Goal: Task Accomplishment & Management: Manage account settings

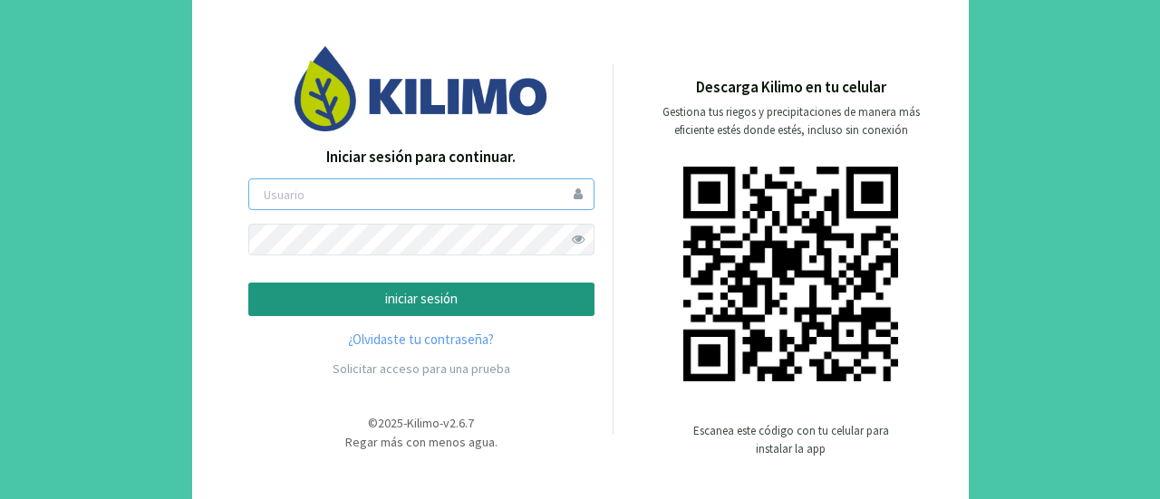
type input "maniagro"
click at [509, 302] on p "iniciar sesión" at bounding box center [421, 299] width 315 height 21
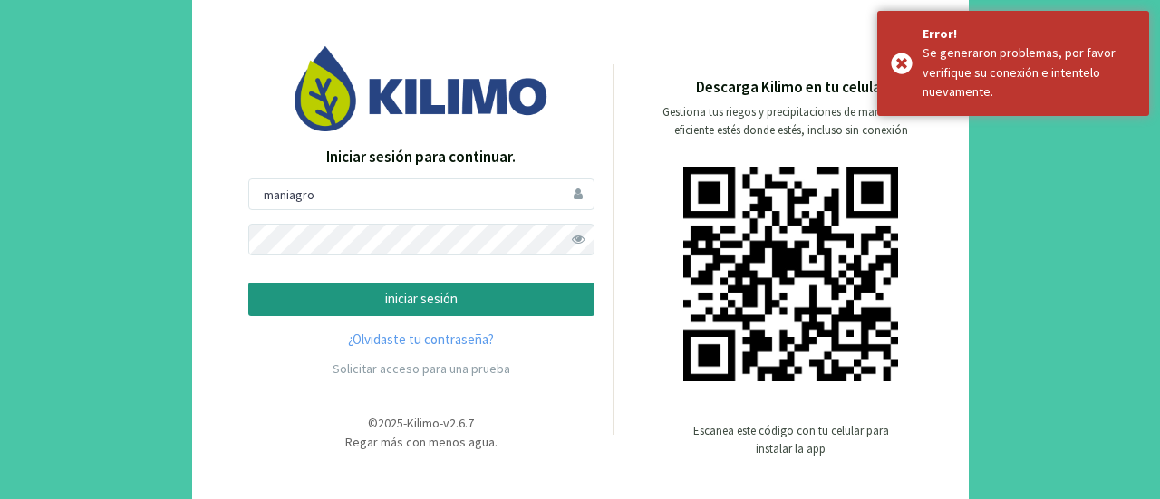
click at [490, 311] on button "iniciar sesión" at bounding box center [421, 300] width 346 height 34
click at [472, 305] on p "iniciar sesión" at bounding box center [421, 299] width 315 height 21
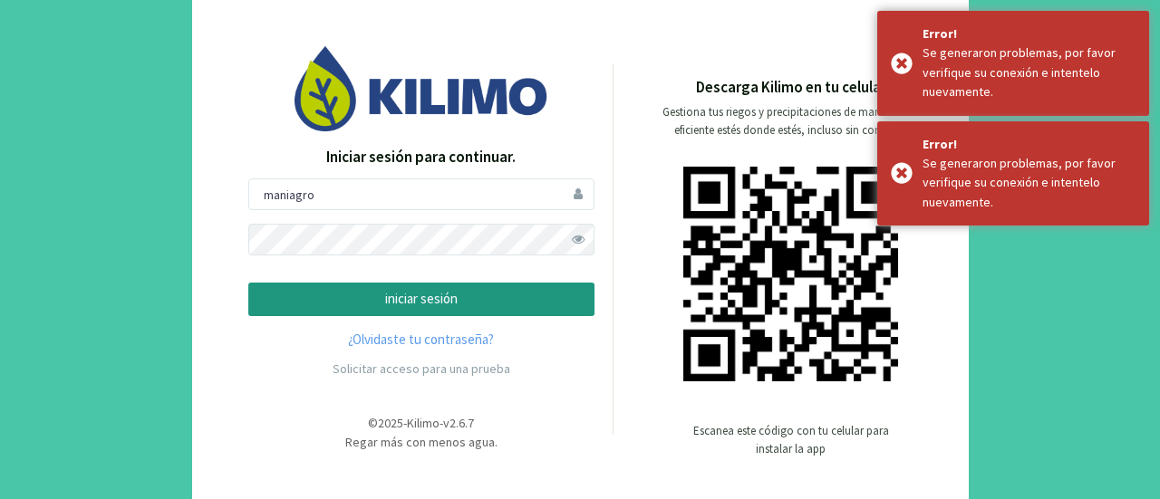
click at [472, 305] on p "iniciar sesión" at bounding box center [421, 299] width 315 height 21
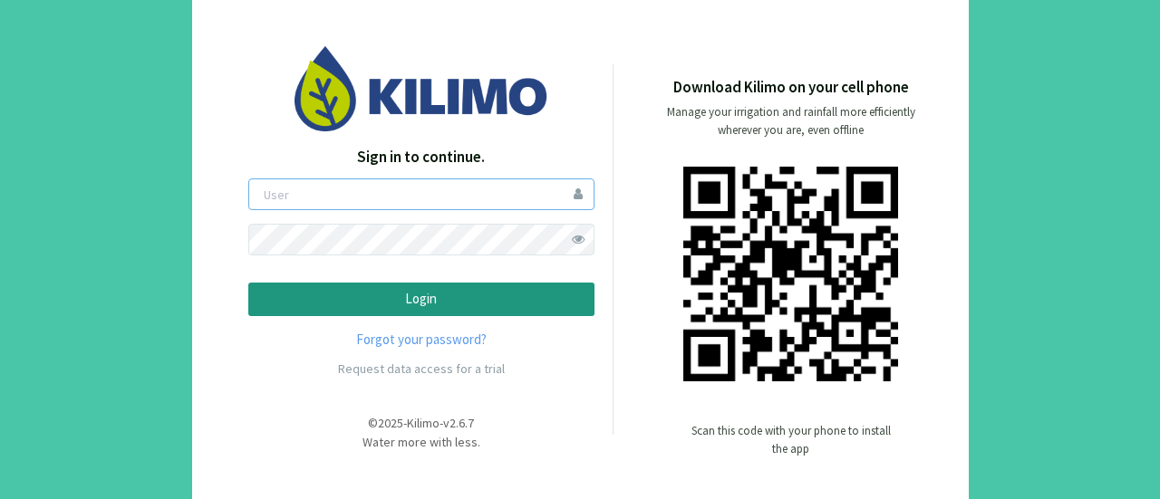
type input "maniagro"
click at [464, 293] on p "Login" at bounding box center [421, 299] width 315 height 21
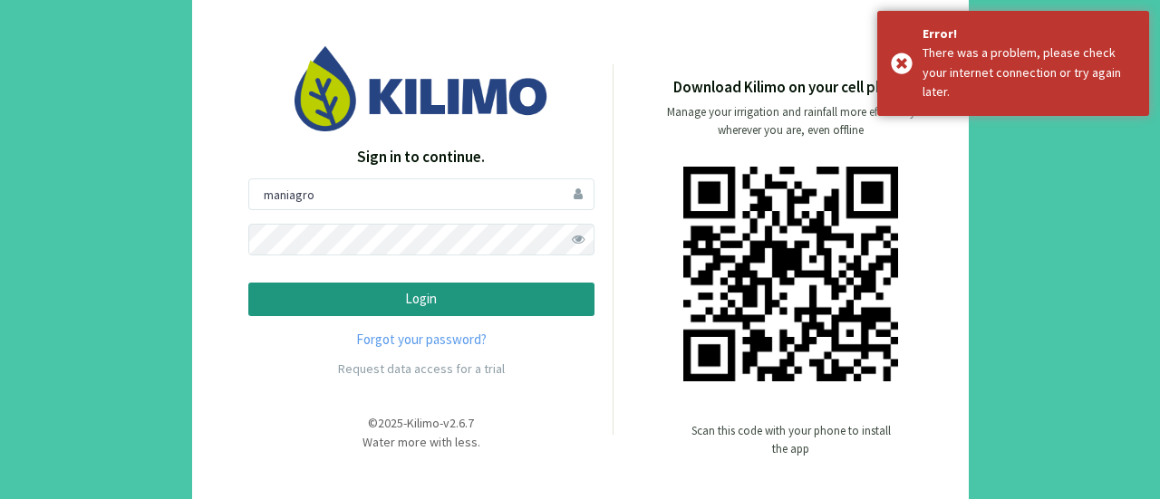
click at [464, 293] on p "Login" at bounding box center [421, 299] width 315 height 21
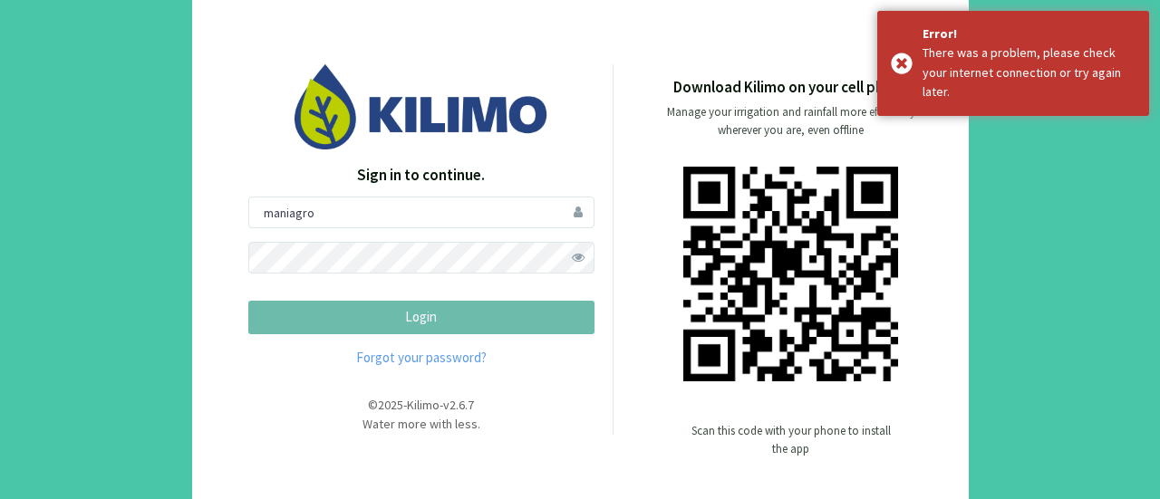
click at [464, 307] on p "Login" at bounding box center [421, 317] width 315 height 21
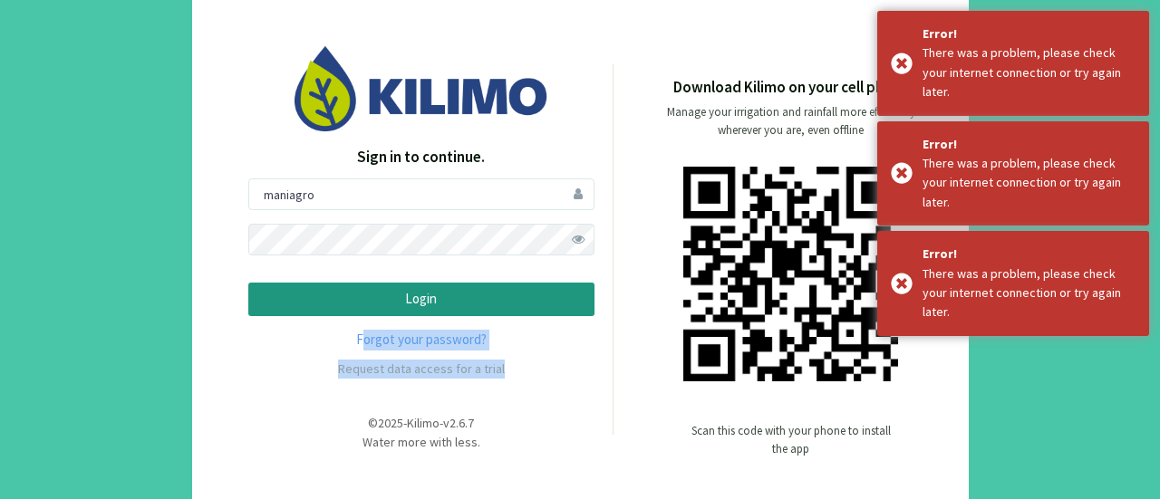
click at [464, 293] on form "maniagro Login" at bounding box center [421, 248] width 346 height 138
click at [464, 293] on p "Login" at bounding box center [421, 299] width 315 height 21
click at [464, 293] on form "maniagro Login" at bounding box center [421, 248] width 346 height 138
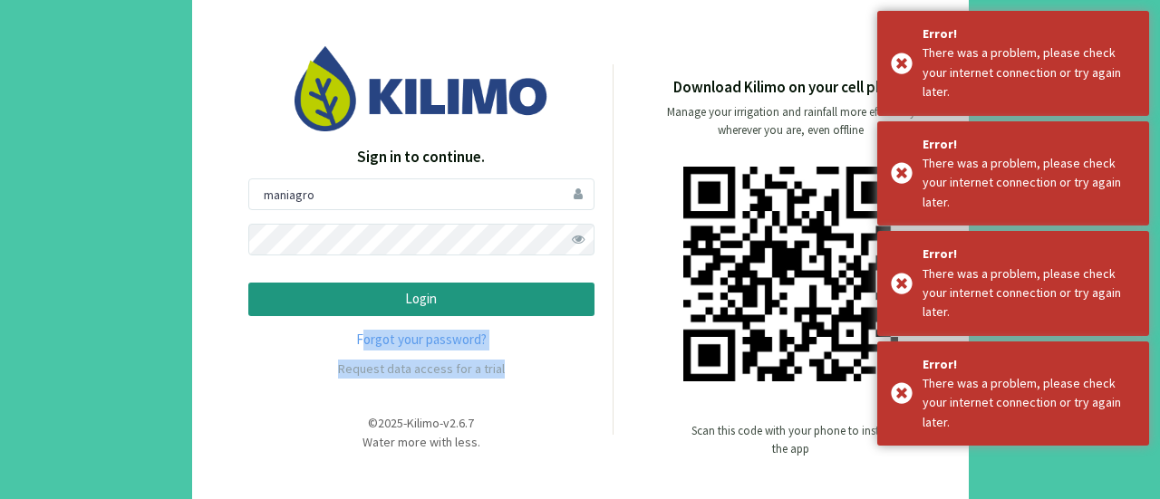
drag, startPoint x: 464, startPoint y: 293, endPoint x: 590, endPoint y: 276, distance: 127.0
click at [463, 291] on p "Login" at bounding box center [421, 299] width 315 height 21
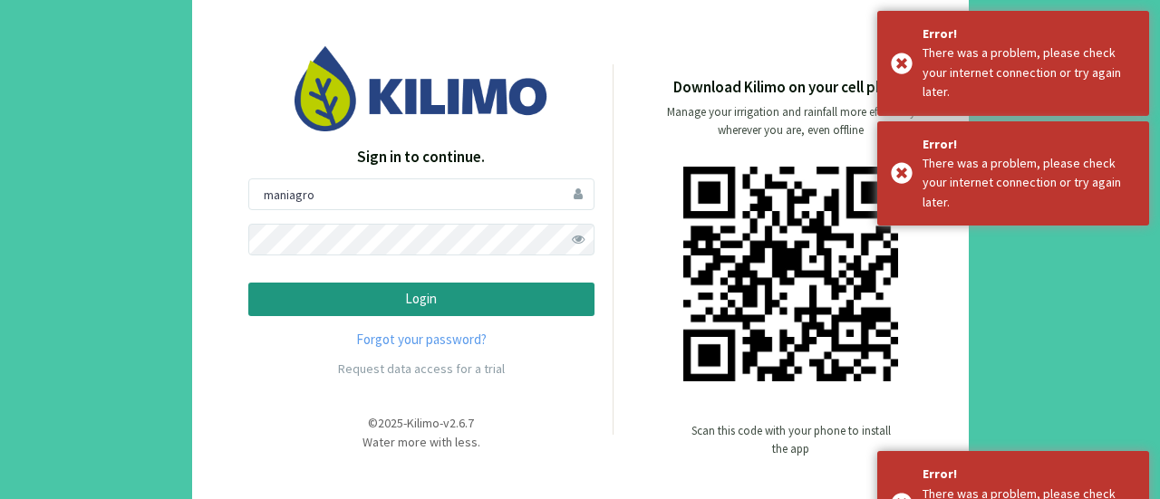
click at [163, 186] on div "Sign in to continue. maniagro Login Forgot your password? Request data access f…" at bounding box center [580, 249] width 1160 height 499
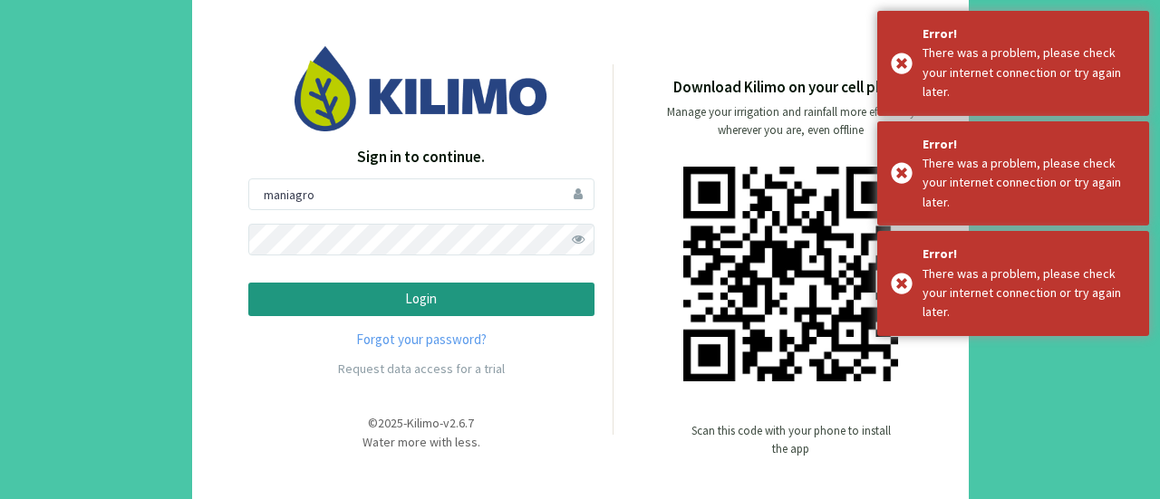
click at [1073, 440] on div "Sign in to continue. maniagro Login Forgot your password? Request data access f…" at bounding box center [580, 249] width 1160 height 499
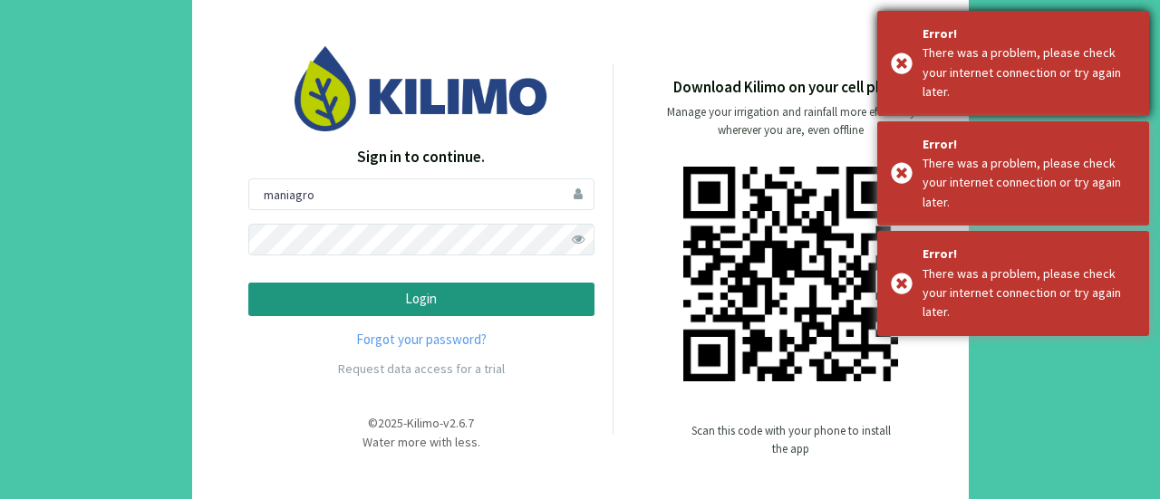
click at [909, 53] on div "Error! There was a problem, please check your internet connection or try again …" at bounding box center [1013, 63] width 272 height 105
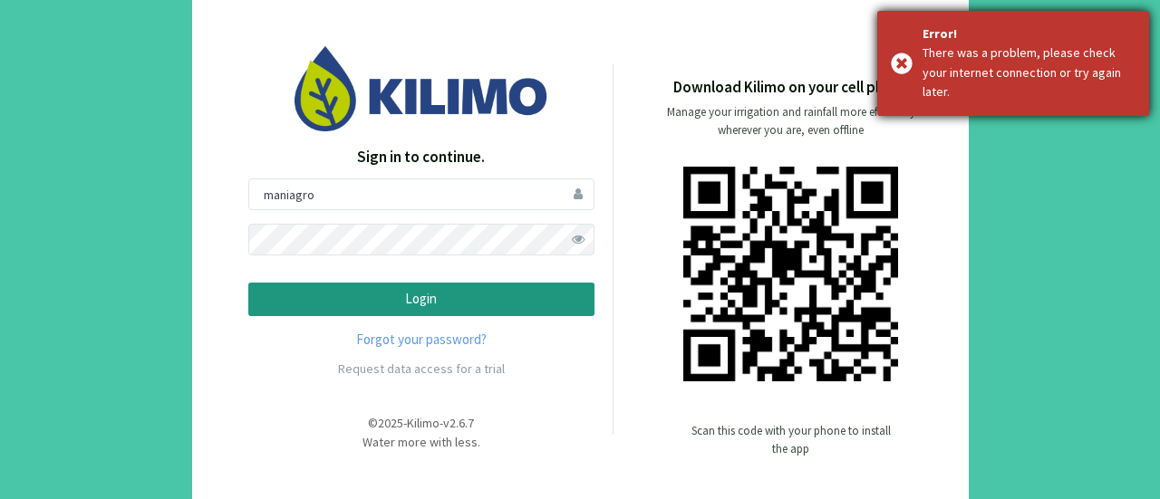
click at [903, 54] on div "Error! There was a problem, please check your internet connection or try again …" at bounding box center [1013, 63] width 272 height 105
